Goal: Task Accomplishment & Management: Manage account settings

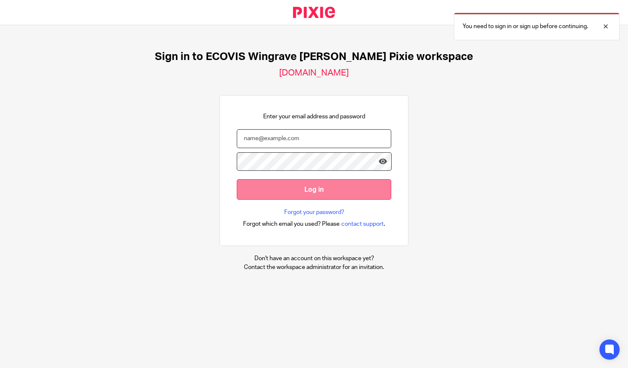
type input "sangavai.punnyaseelan@ecovis.co.uk"
click at [346, 191] on input "Log in" at bounding box center [314, 189] width 154 height 21
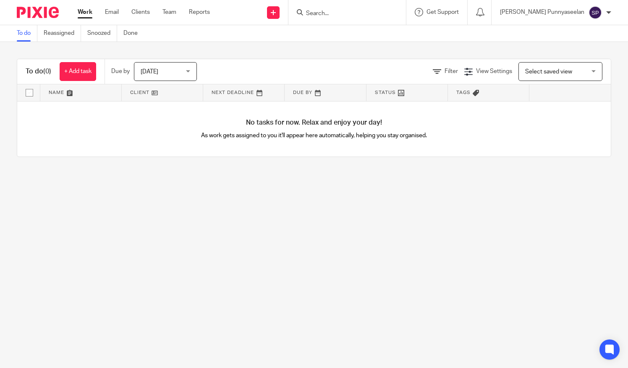
click at [367, 16] on input "Search" at bounding box center [343, 14] width 76 height 8
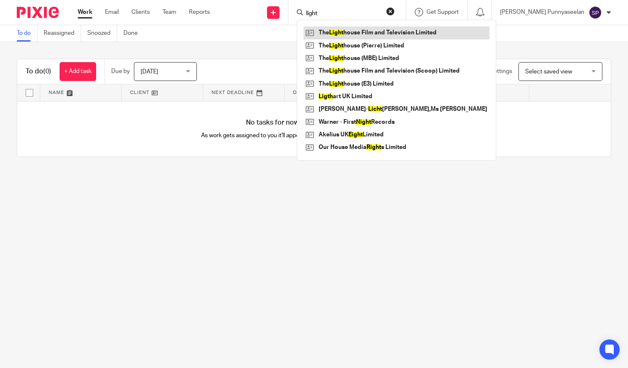
type input "light"
click at [372, 34] on link at bounding box center [396, 32] width 186 height 13
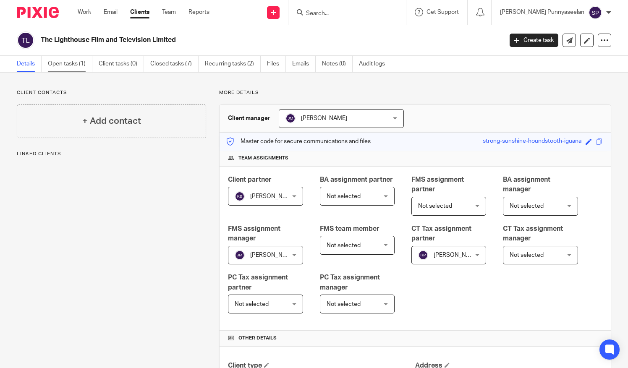
click at [75, 65] on link "Open tasks (1)" at bounding box center [70, 64] width 44 height 16
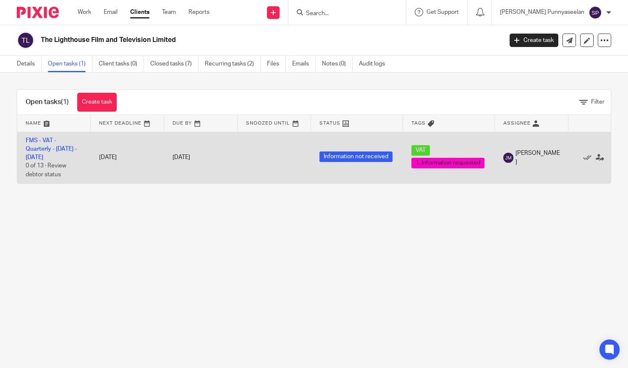
click at [56, 154] on td "FMS - VAT - Quarterly - [DATE] - [DATE] 0 of 13 · Review debtor status" at bounding box center [53, 158] width 73 height 52
click at [53, 156] on link "FMS - VAT - Quarterly - [DATE] - [DATE]" at bounding box center [51, 149] width 51 height 23
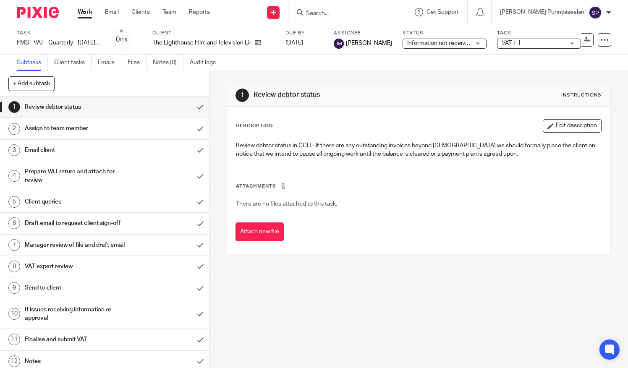
click at [75, 132] on h1 "Assign to team member" at bounding box center [78, 128] width 106 height 13
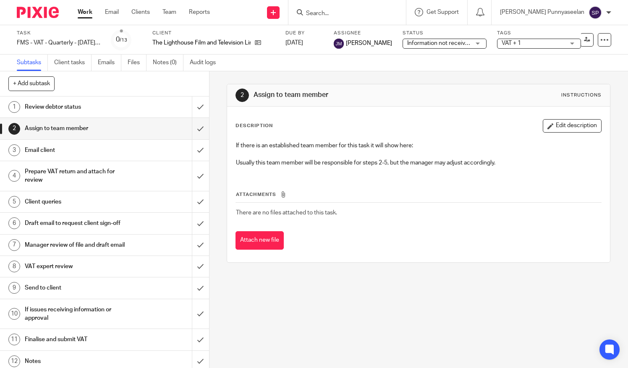
click at [73, 148] on h1 "Email client" at bounding box center [78, 150] width 106 height 13
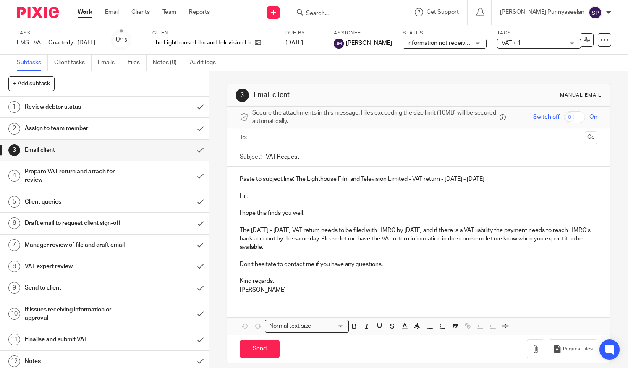
scroll to position [6, 0]
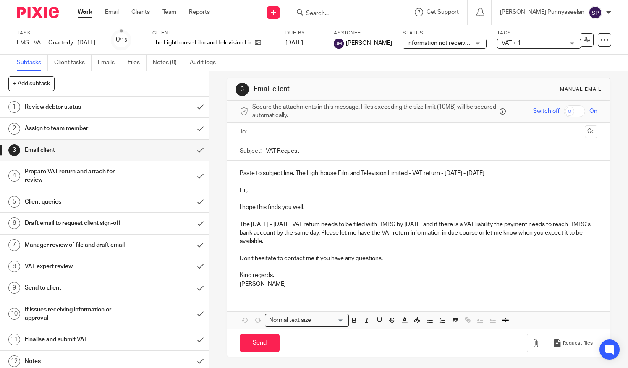
click at [117, 180] on h1 "Prepare VAT return and attach for review" at bounding box center [78, 175] width 106 height 21
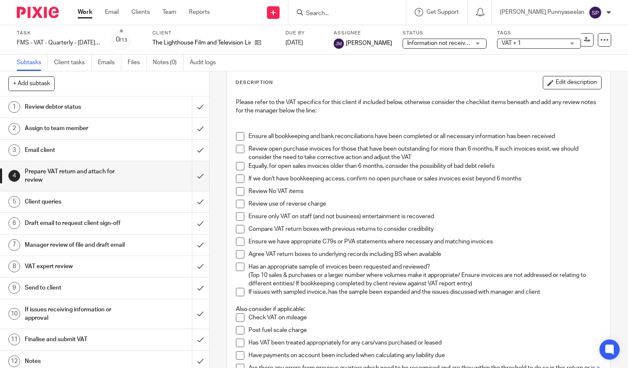
scroll to position [44, 0]
click at [240, 192] on span at bounding box center [240, 191] width 8 height 8
click at [239, 204] on span at bounding box center [240, 203] width 8 height 8
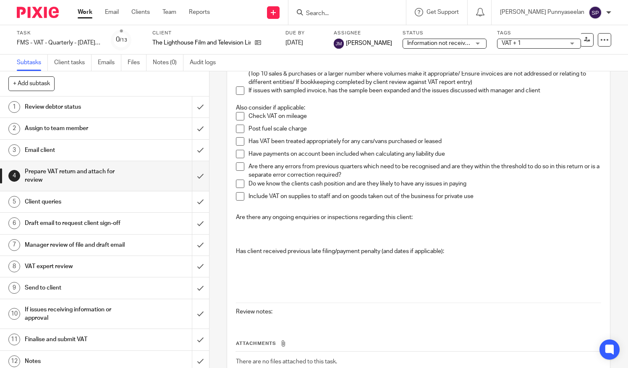
scroll to position [0, 0]
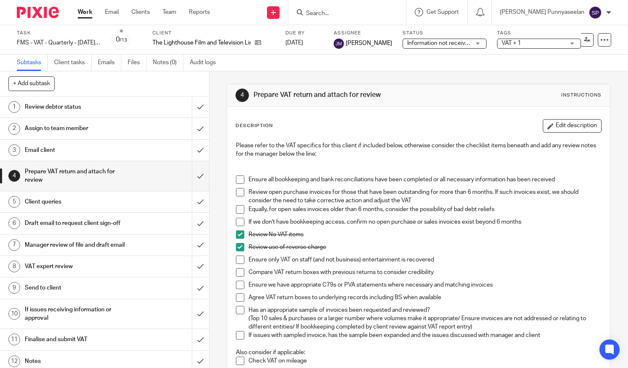
click at [131, 201] on div "Client queries" at bounding box center [104, 201] width 159 height 13
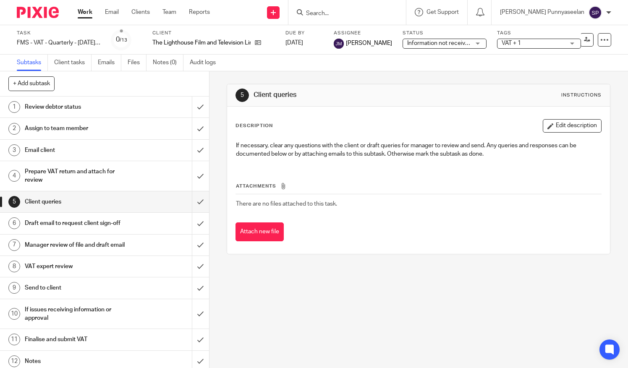
click at [111, 227] on h1 "Draft email to request client sign-off" at bounding box center [78, 223] width 106 height 13
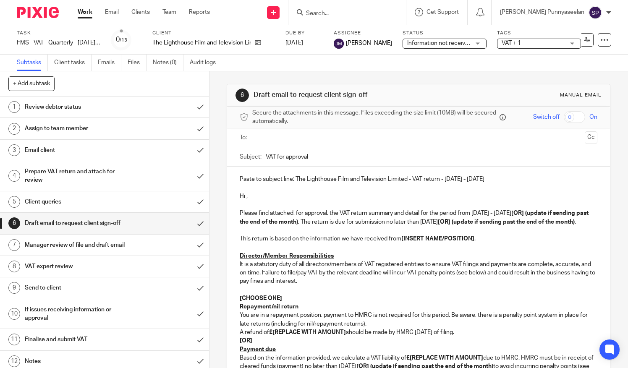
click at [122, 182] on h1 "Prepare VAT return and attach for review" at bounding box center [78, 175] width 106 height 21
